Goal: Information Seeking & Learning: Find specific fact

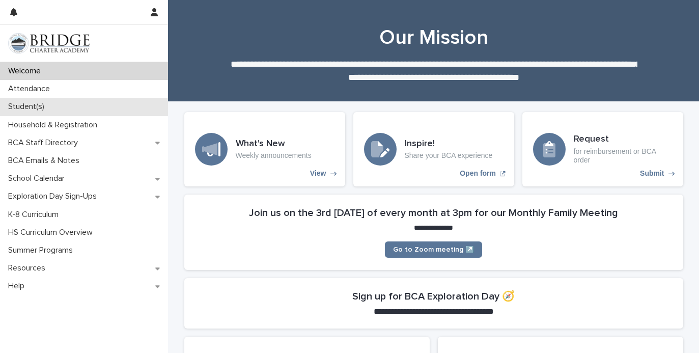
click at [88, 111] on div "Student(s)" at bounding box center [84, 107] width 168 height 18
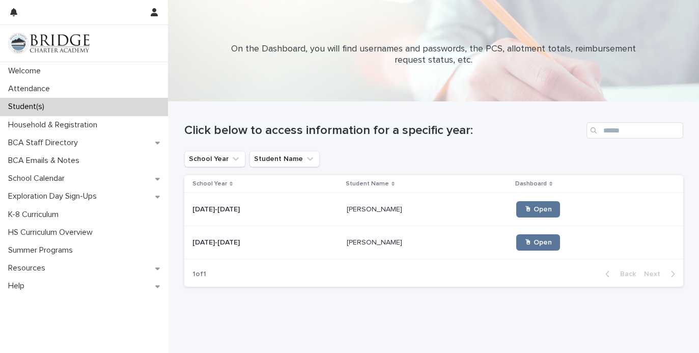
click at [281, 237] on div "[DATE]-[DATE] [DATE]-[DATE]" at bounding box center [265, 242] width 147 height 17
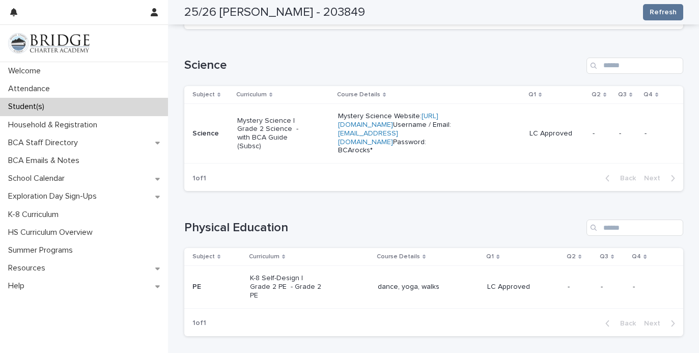
scroll to position [612, 0]
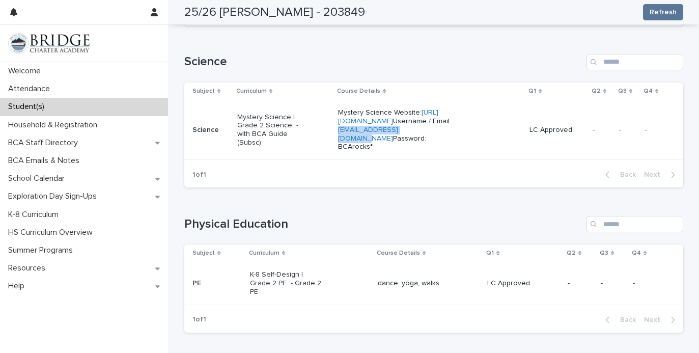
drag, startPoint x: 456, startPoint y: 137, endPoint x: 364, endPoint y: 141, distance: 92.2
click at [364, 141] on td "Mystery Science Website: [URL][DOMAIN_NAME] Username / Email: [EMAIL_ADDRESS][D…" at bounding box center [429, 130] width 191 height 60
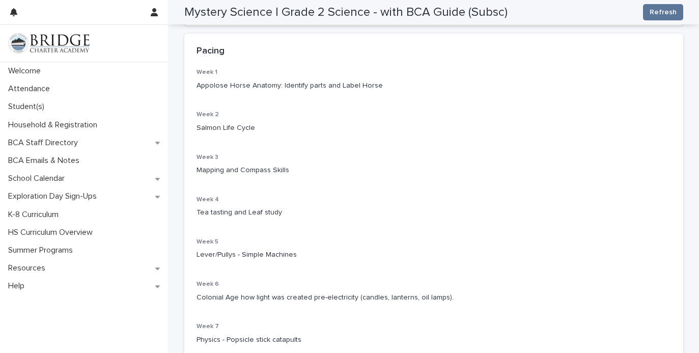
scroll to position [148, 0]
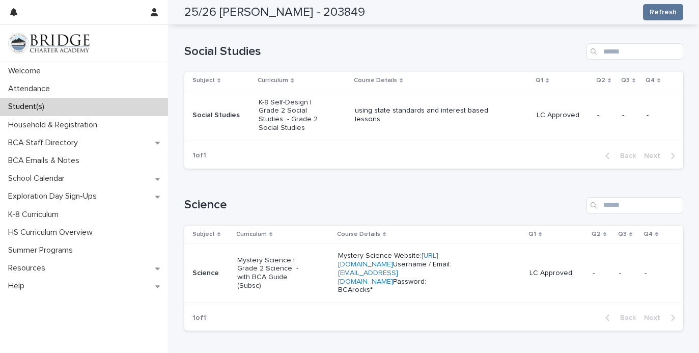
scroll to position [480, 0]
